Goal: Task Accomplishment & Management: Use online tool/utility

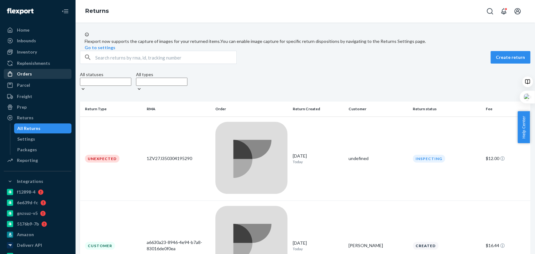
click at [46, 70] on div "Orders" at bounding box center [37, 74] width 66 height 9
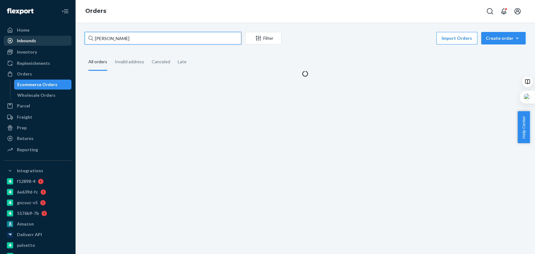
drag, startPoint x: 140, startPoint y: 32, endPoint x: 64, endPoint y: 37, distance: 75.8
click at [64, 37] on div "Home Inbounds Shipping Plans Problems Inventory Products Branded Packaging Repl…" at bounding box center [267, 127] width 535 height 254
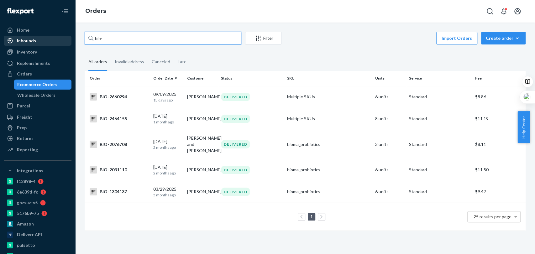
paste input "2586185"
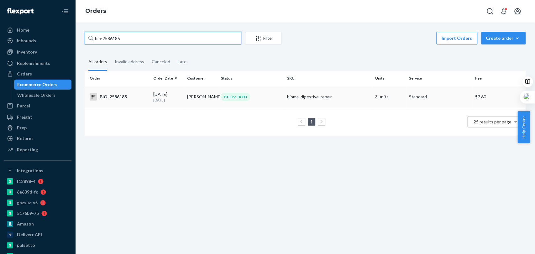
type input "bio-2586185"
click at [246, 96] on div "DELIVERED" at bounding box center [235, 97] width 29 height 8
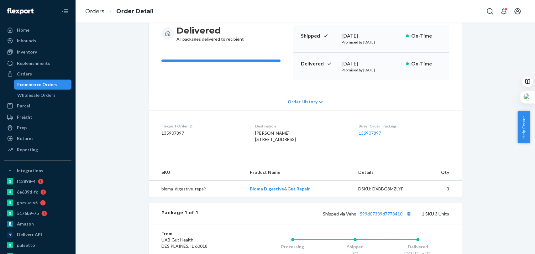
scroll to position [63, 0]
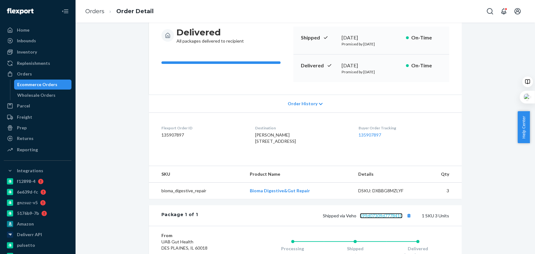
click at [388, 219] on link "599d07309d7778410" at bounding box center [381, 215] width 43 height 5
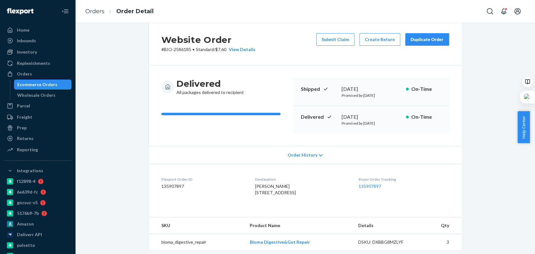
scroll to position [5, 0]
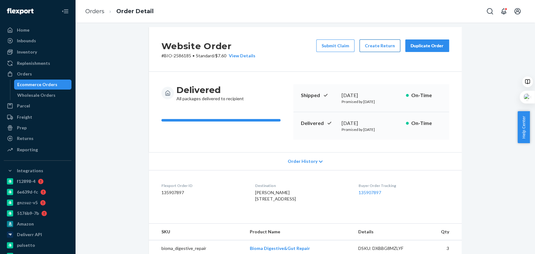
click at [390, 45] on button "Create Return" at bounding box center [380, 46] width 41 height 13
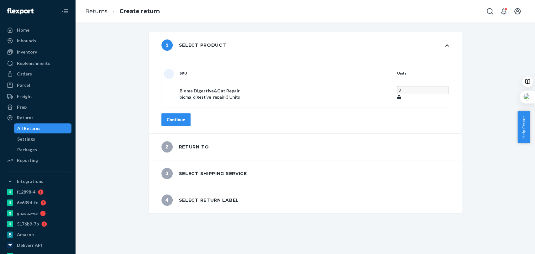
click at [172, 70] on input "checkbox" at bounding box center [168, 73] width 5 height 7
checkbox input "true"
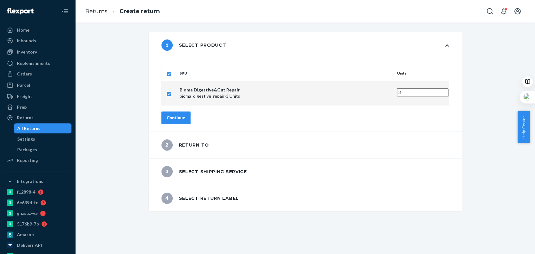
click at [185, 115] on div "Continue" at bounding box center [176, 118] width 18 height 6
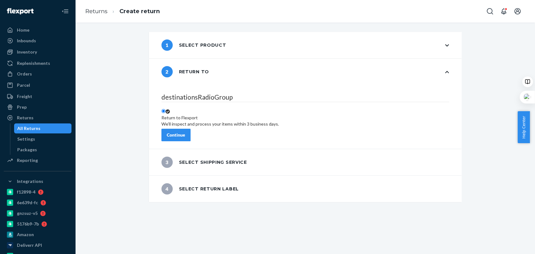
click at [190, 129] on button "Continue" at bounding box center [175, 135] width 29 height 13
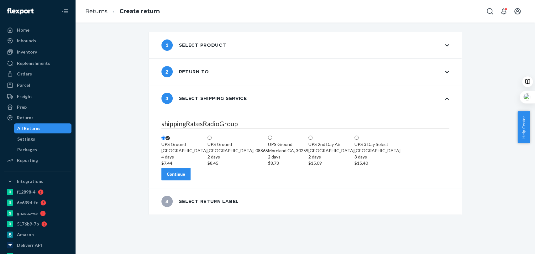
click at [191, 181] on button "Continue" at bounding box center [175, 174] width 29 height 13
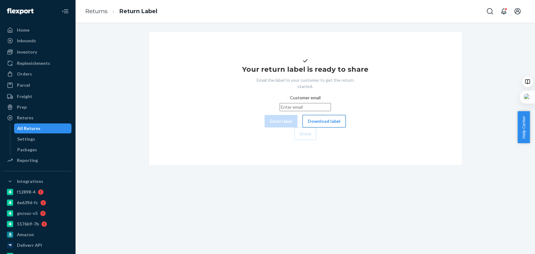
click at [303, 128] on button "Download label" at bounding box center [324, 121] width 43 height 13
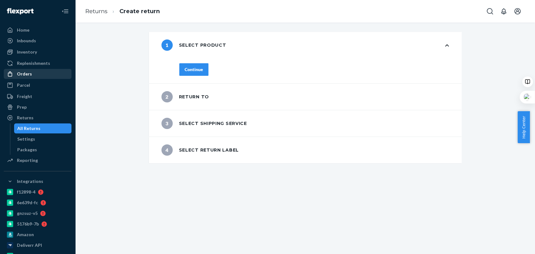
click at [47, 70] on div "Orders" at bounding box center [37, 74] width 66 height 9
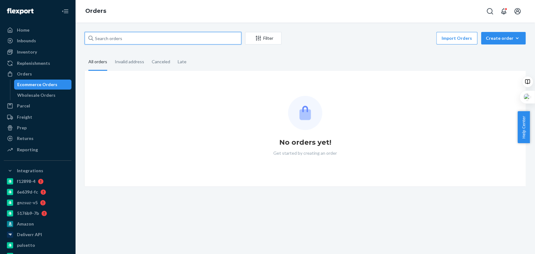
click at [117, 43] on input "text" at bounding box center [163, 38] width 157 height 13
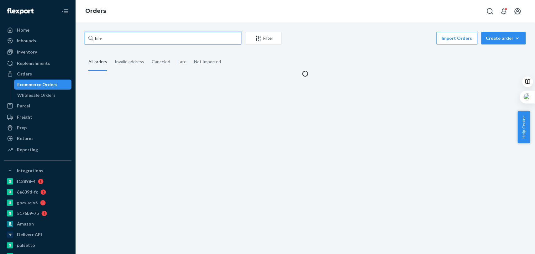
paste input "2463033"
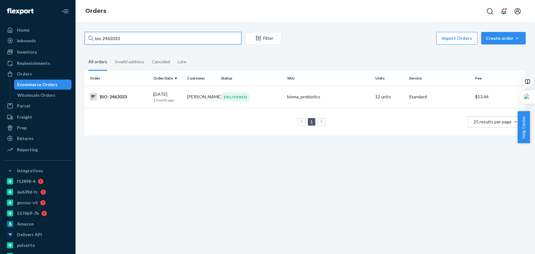
type input "bio-2463033"
click at [267, 99] on div "DELIVERED" at bounding box center [252, 97] width 64 height 8
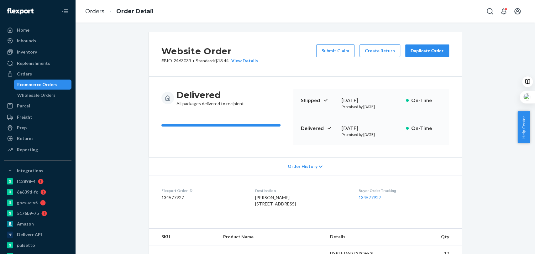
scroll to position [21, 0]
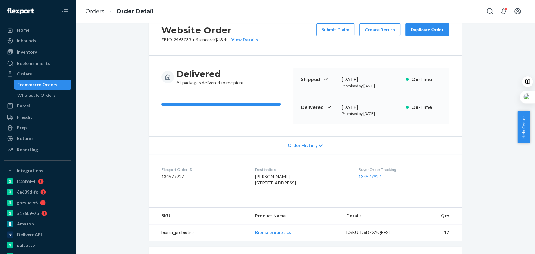
click at [102, 174] on div "Website Order # BIO-2463033 • Standard / $13.44 View Details Submit Claim Creat…" at bounding box center [305, 206] width 451 height 390
click at [92, 13] on link "Orders" at bounding box center [94, 11] width 19 height 7
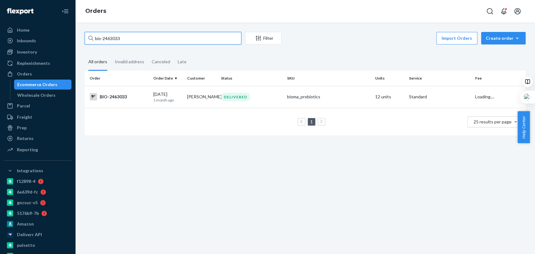
click at [129, 33] on input "bio-2463033" at bounding box center [163, 38] width 157 height 13
paste input "51478"
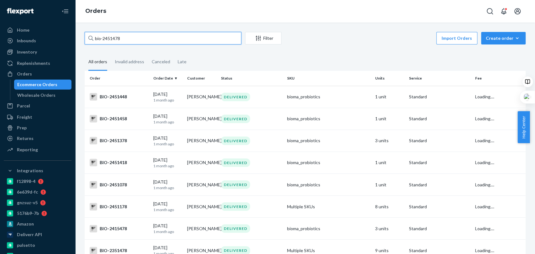
click at [103, 36] on input "bio-2451478" at bounding box center [163, 38] width 157 height 13
drag, startPoint x: 134, startPoint y: 35, endPoint x: 85, endPoint y: 42, distance: 48.8
click at [85, 42] on input "bio- 2451478" at bounding box center [163, 38] width 157 height 13
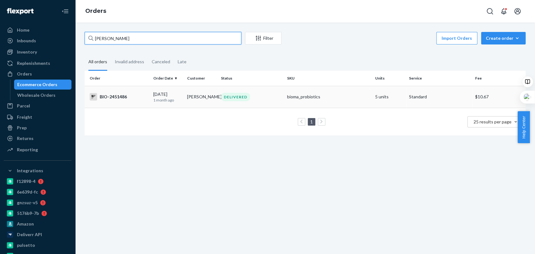
type input "cHERYL MALITZ"
click at [268, 101] on td "DELIVERED" at bounding box center [252, 97] width 66 height 22
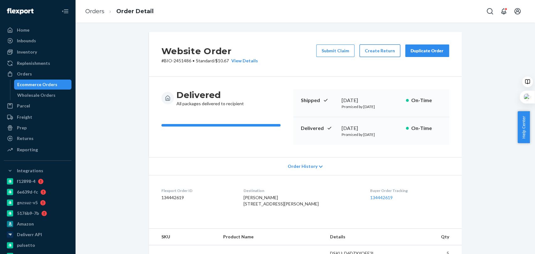
click at [379, 47] on button "Create Return" at bounding box center [380, 51] width 41 height 13
click at [373, 54] on button "Create Return" at bounding box center [380, 51] width 41 height 13
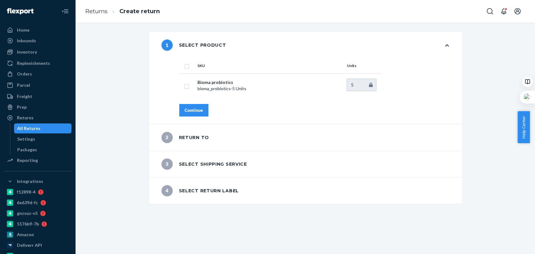
click at [189, 67] on th at bounding box center [187, 65] width 16 height 15
click at [184, 65] on input "checkbox" at bounding box center [186, 65] width 5 height 7
checkbox input "true"
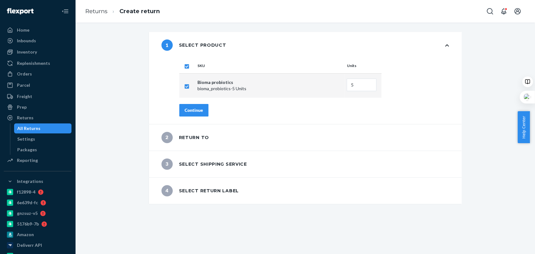
click at [195, 111] on div "Continue" at bounding box center [194, 110] width 18 height 6
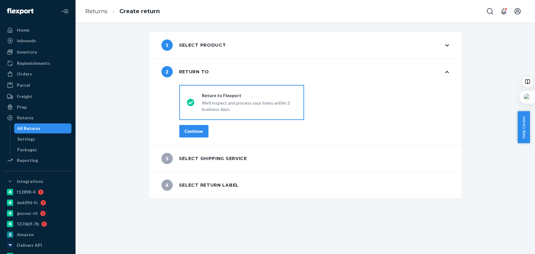
click at [193, 133] on div "Continue" at bounding box center [194, 131] width 18 height 6
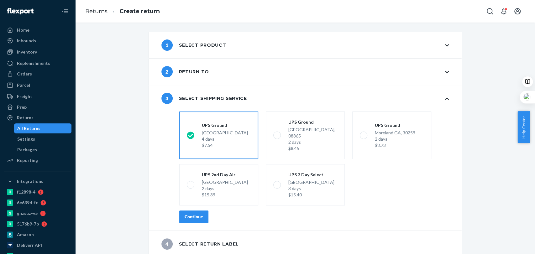
click at [187, 214] on div "Continue" at bounding box center [194, 217] width 18 height 6
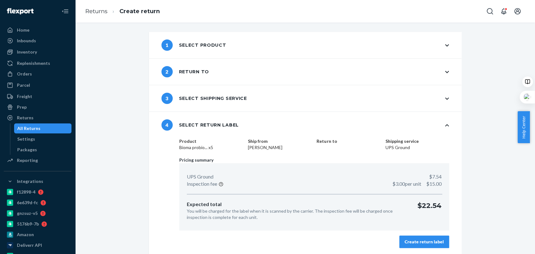
scroll to position [1, 0]
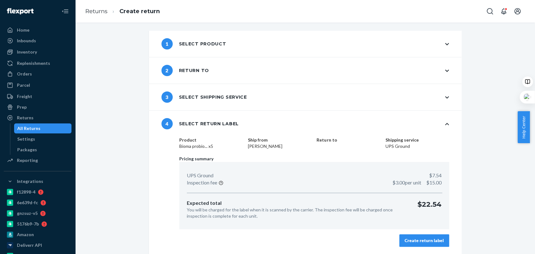
click at [416, 239] on div "Create return label" at bounding box center [424, 241] width 39 height 6
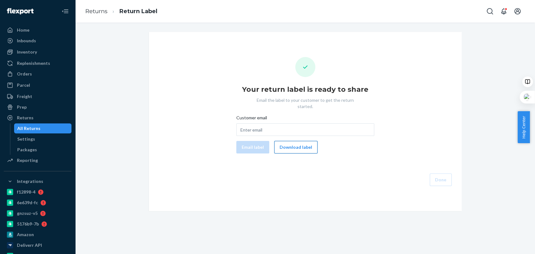
click at [299, 141] on button "Download label" at bounding box center [295, 147] width 43 height 13
